Goal: Find specific fact: Find specific fact

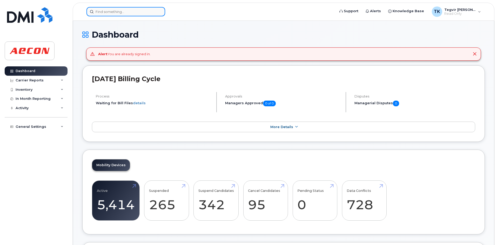
click at [116, 15] on input at bounding box center [125, 11] width 79 height 9
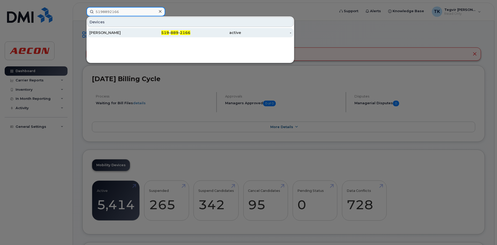
type input "5198892166"
click at [137, 29] on div "[PERSON_NAME]" at bounding box center [114, 32] width 51 height 9
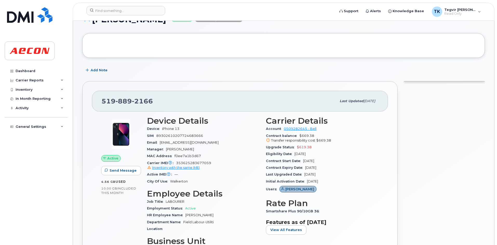
scroll to position [52, 0]
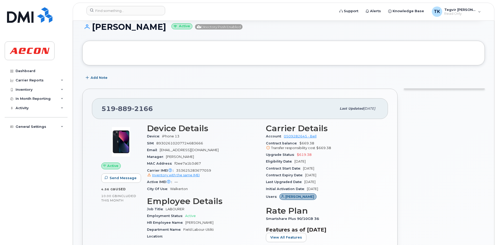
drag, startPoint x: 94, startPoint y: 26, endPoint x: 164, endPoint y: 26, distance: 70.1
click at [164, 26] on h1 "[PERSON_NAME] Active Directory Push Enabled" at bounding box center [283, 26] width 403 height 9
copy h1 "[PERSON_NAME]"
